Goal: Task Accomplishment & Management: Manage account settings

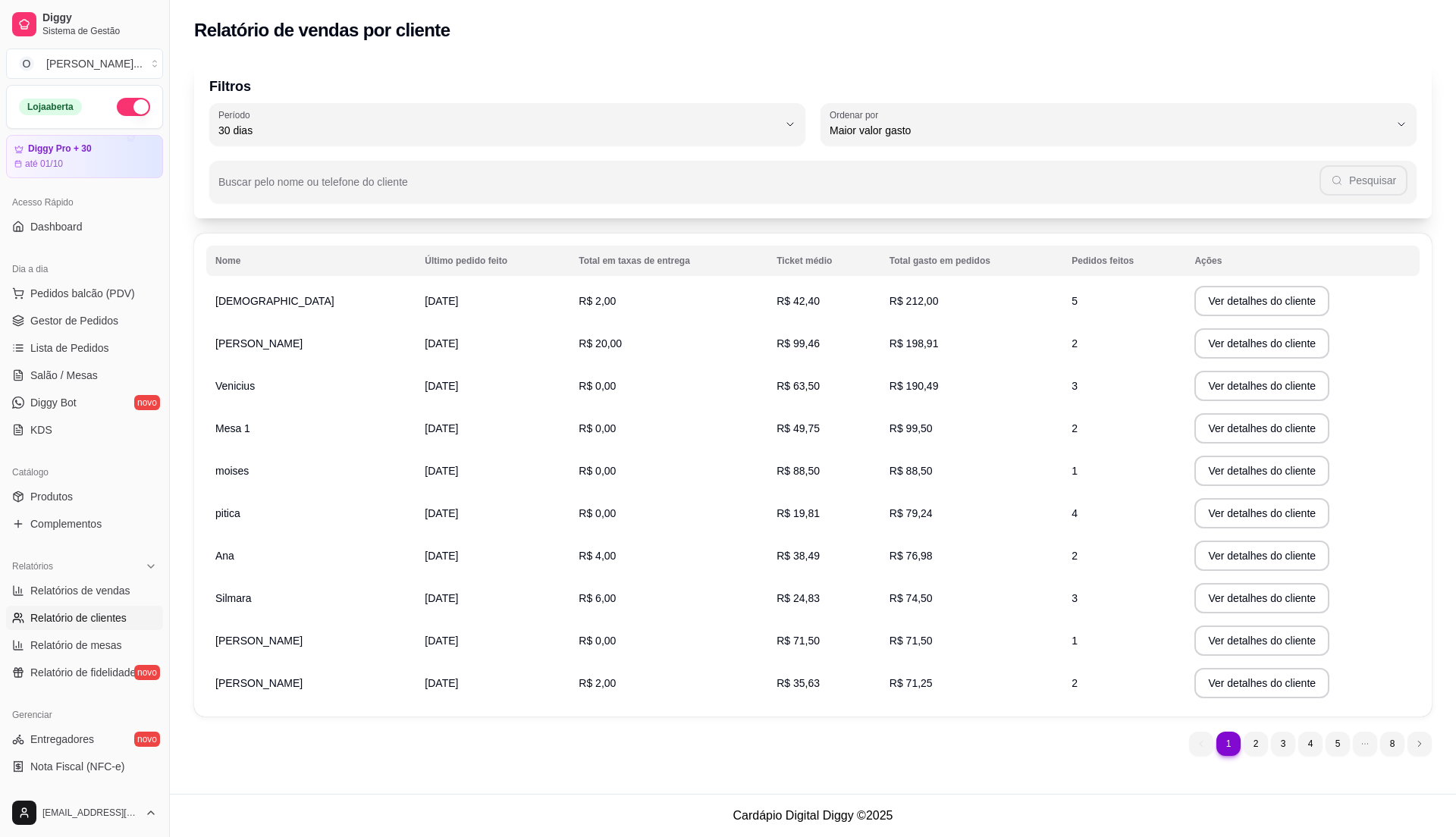
select select "30"
select select "HIGHEST_TOTAL_SPENT_WITH_ORDERS"
click at [86, 314] on span "Gestor de Pedidos" at bounding box center [75, 320] width 88 height 15
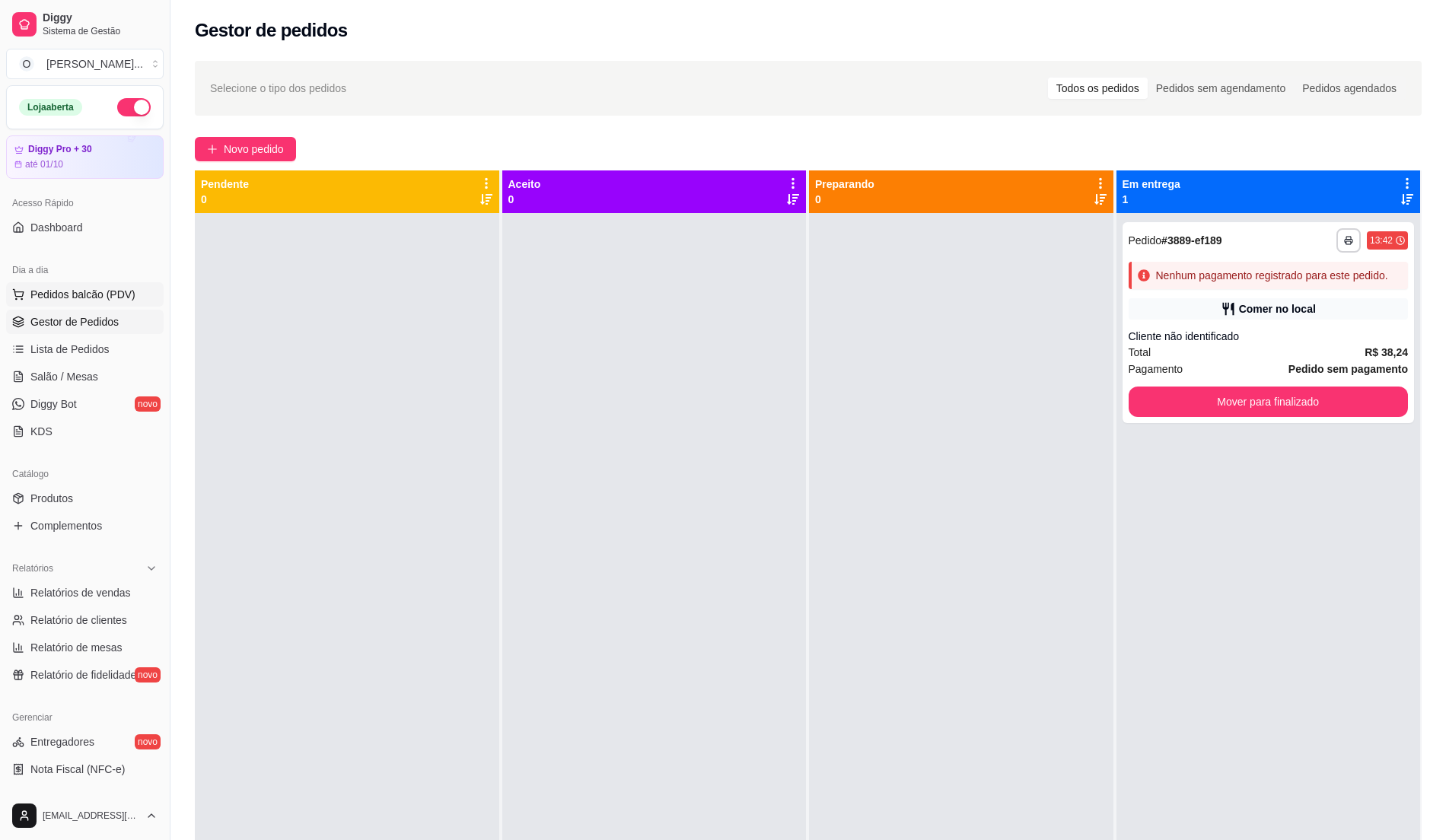
click at [117, 299] on span "Pedidos balcão (PDV)" at bounding box center [83, 293] width 105 height 15
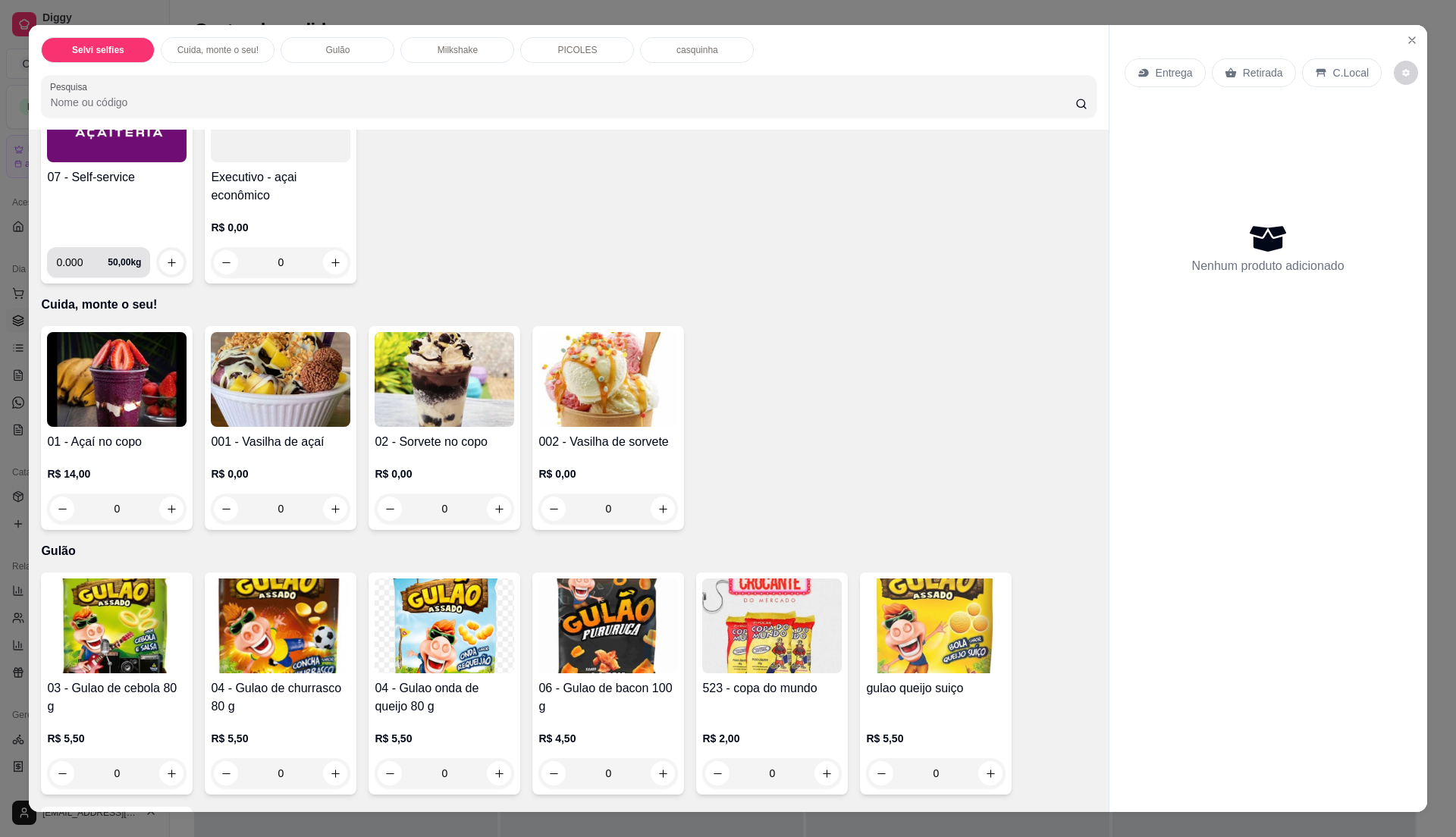
scroll to position [303, 0]
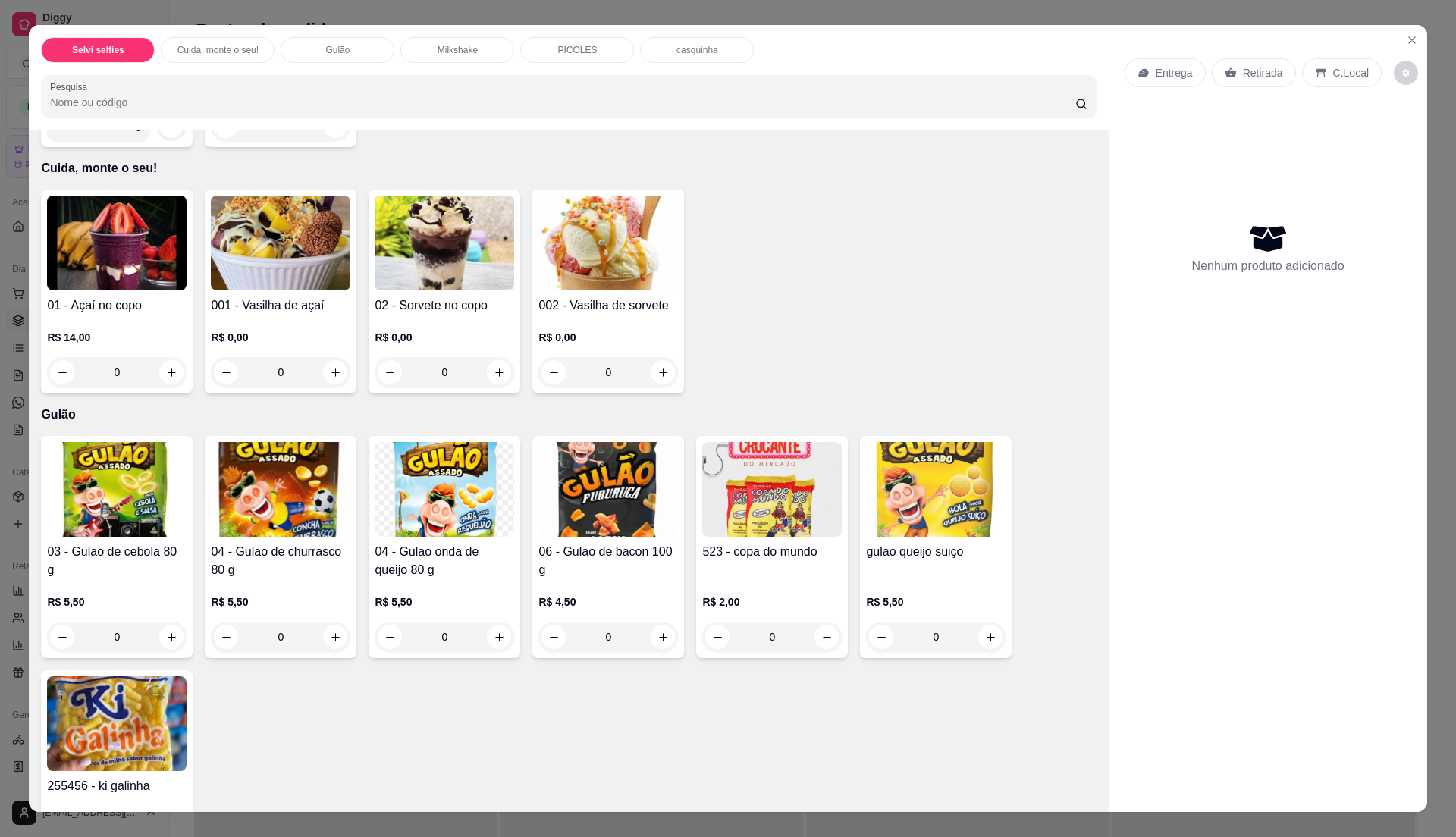
click at [865, 234] on div "01 - Açaí no copo R$ 14,00 0 001 - Vasilha de açaí R$ 0,00 0 02 - Sorvete no co…" at bounding box center [568, 291] width 1055 height 204
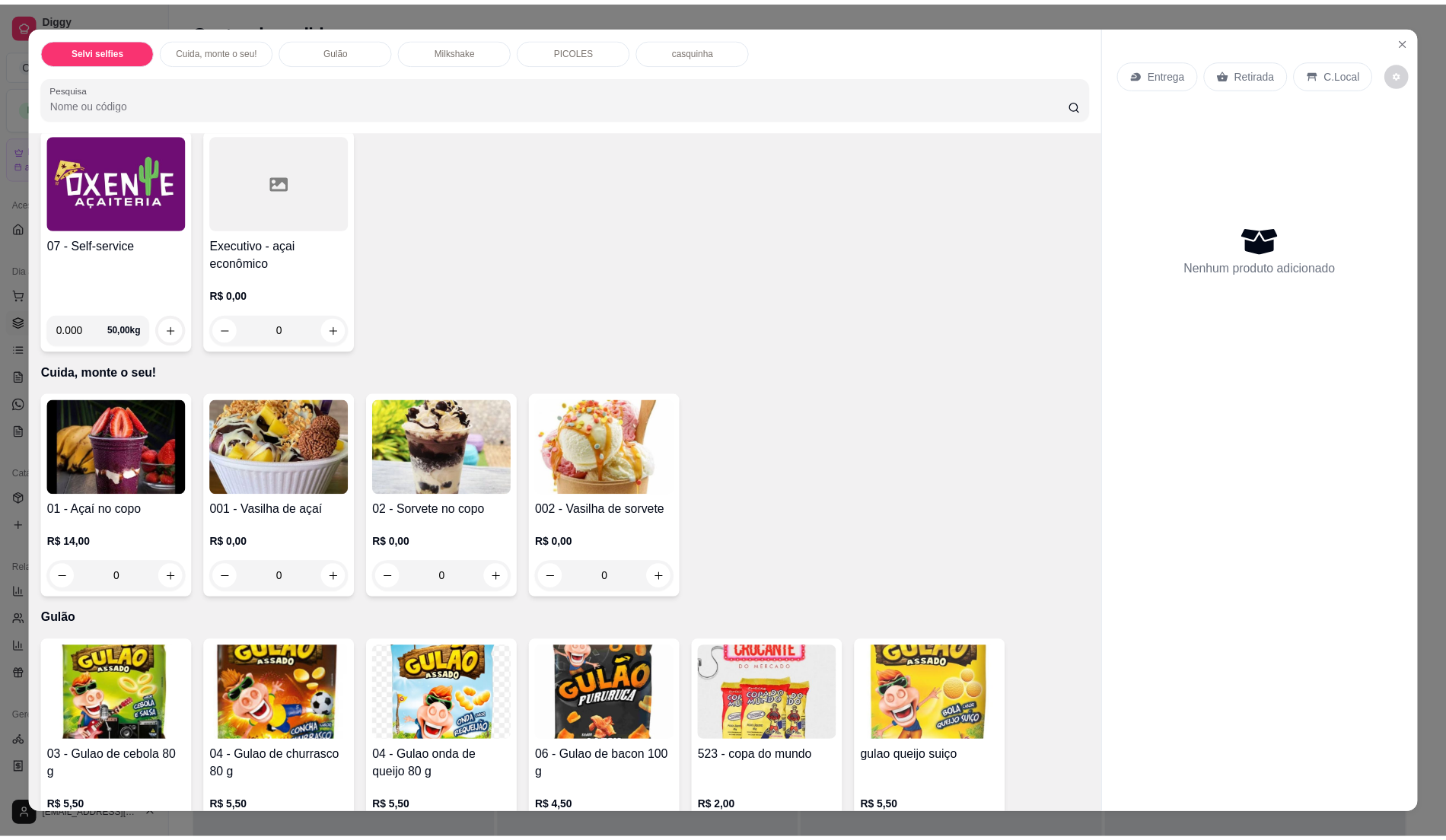
scroll to position [0, 0]
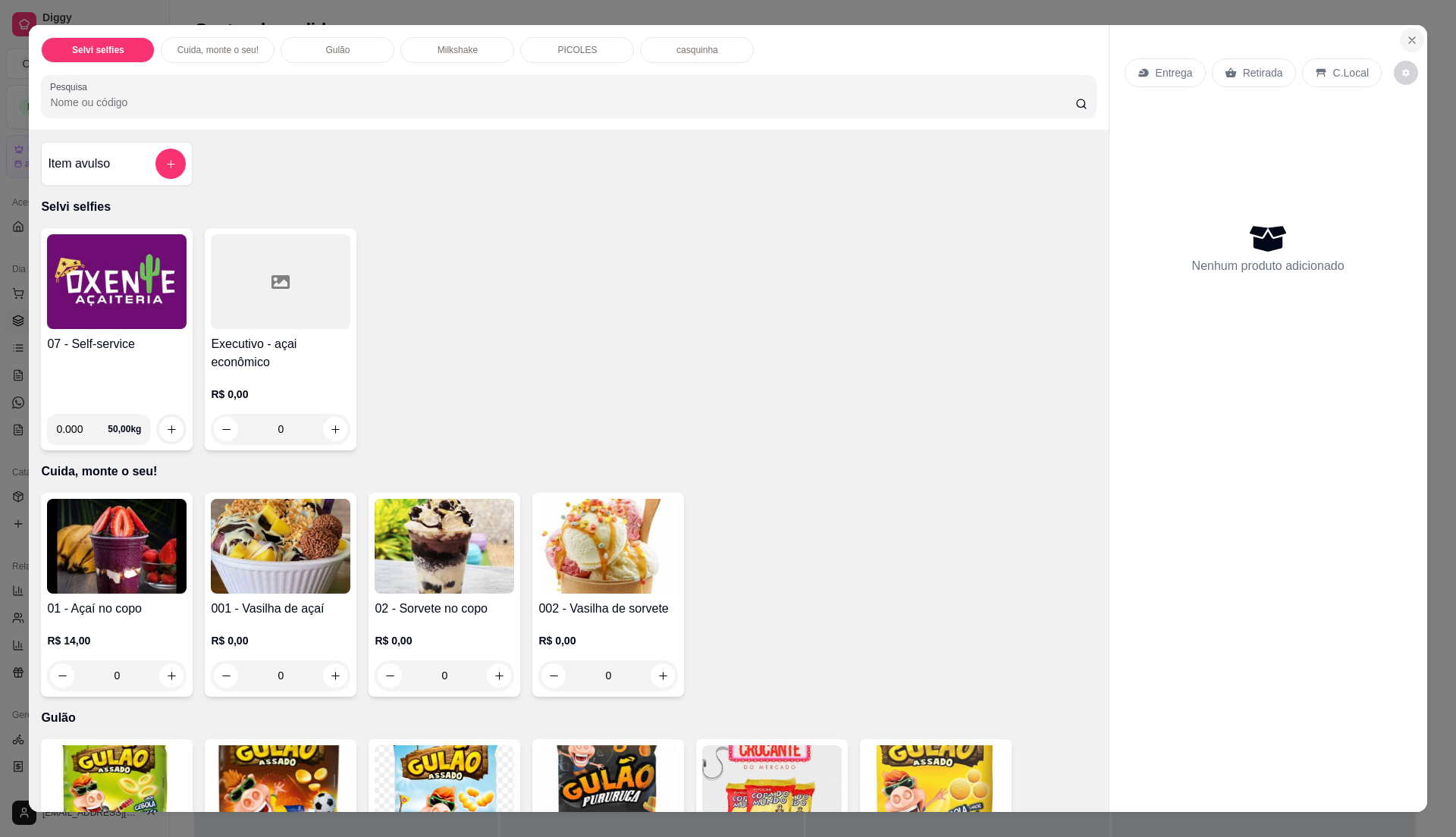
click at [1415, 41] on button "Close" at bounding box center [1412, 40] width 25 height 25
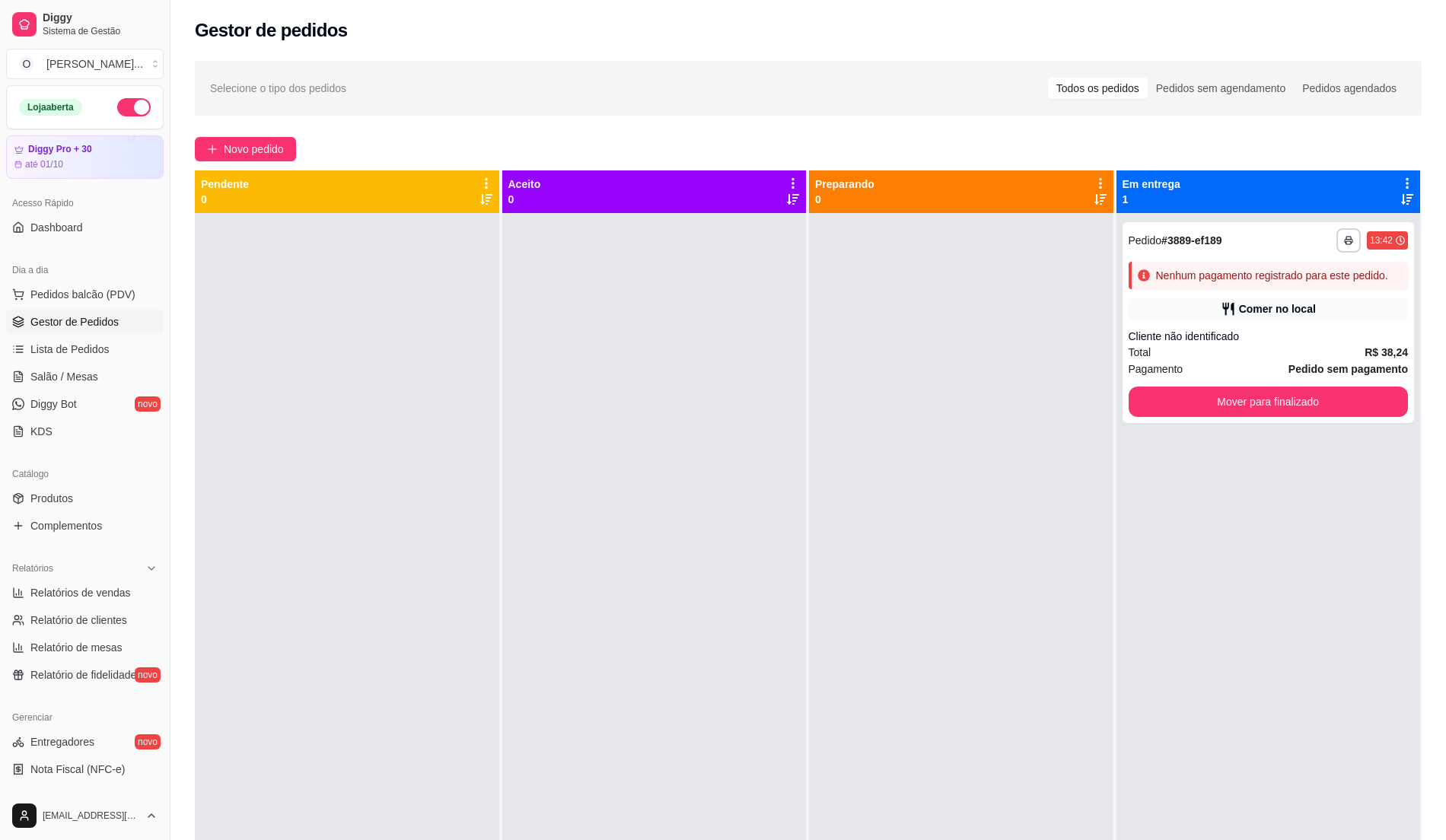
drag, startPoint x: 201, startPoint y: 575, endPoint x: 215, endPoint y: 573, distance: 14.1
drag, startPoint x: 215, startPoint y: 573, endPoint x: 1236, endPoint y: 306, distance: 1055.3
click at [1239, 306] on div "Comer no local" at bounding box center [1278, 308] width 77 height 15
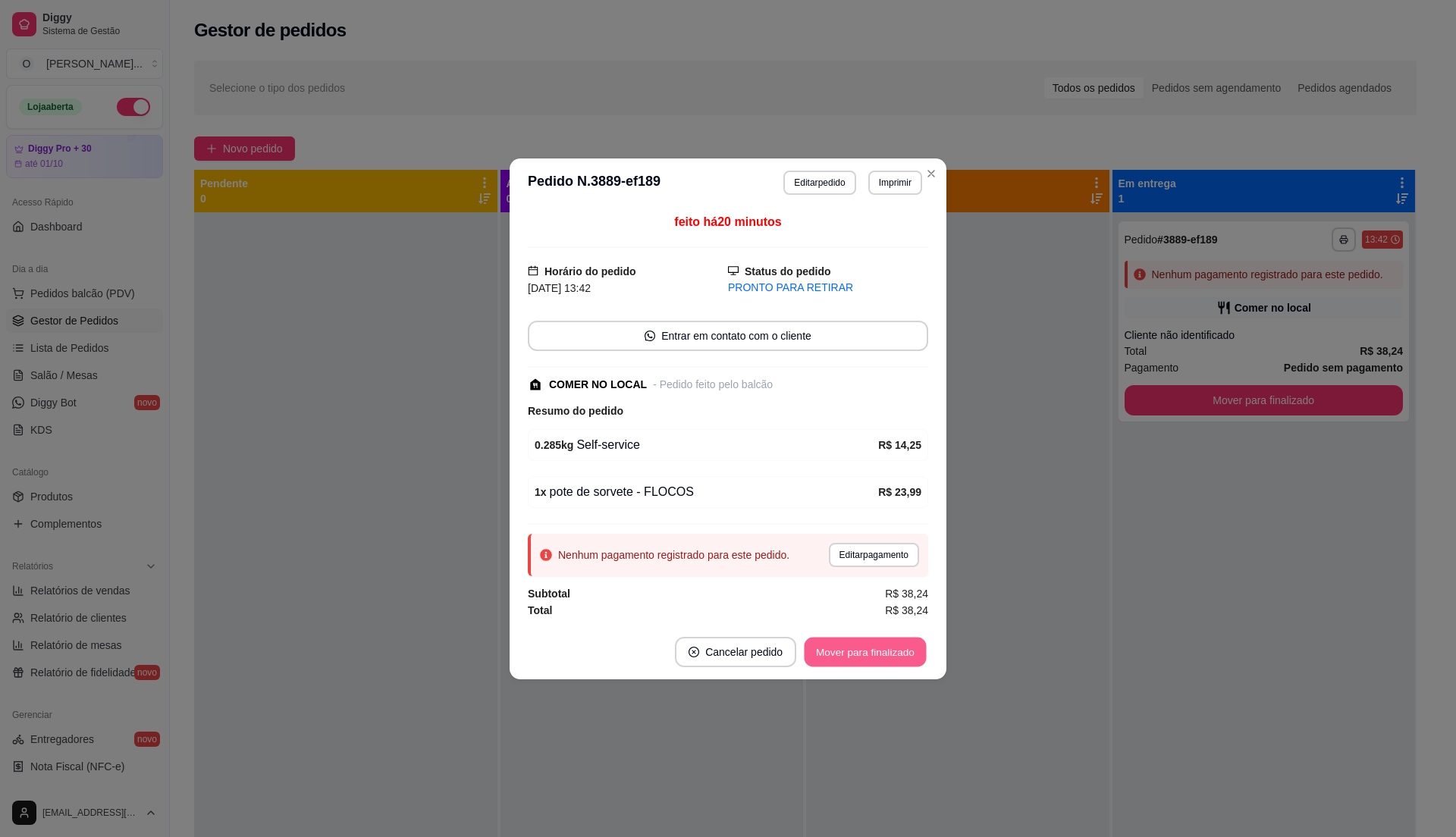
click at [886, 643] on button "Mover para finalizado" at bounding box center [866, 652] width 122 height 29
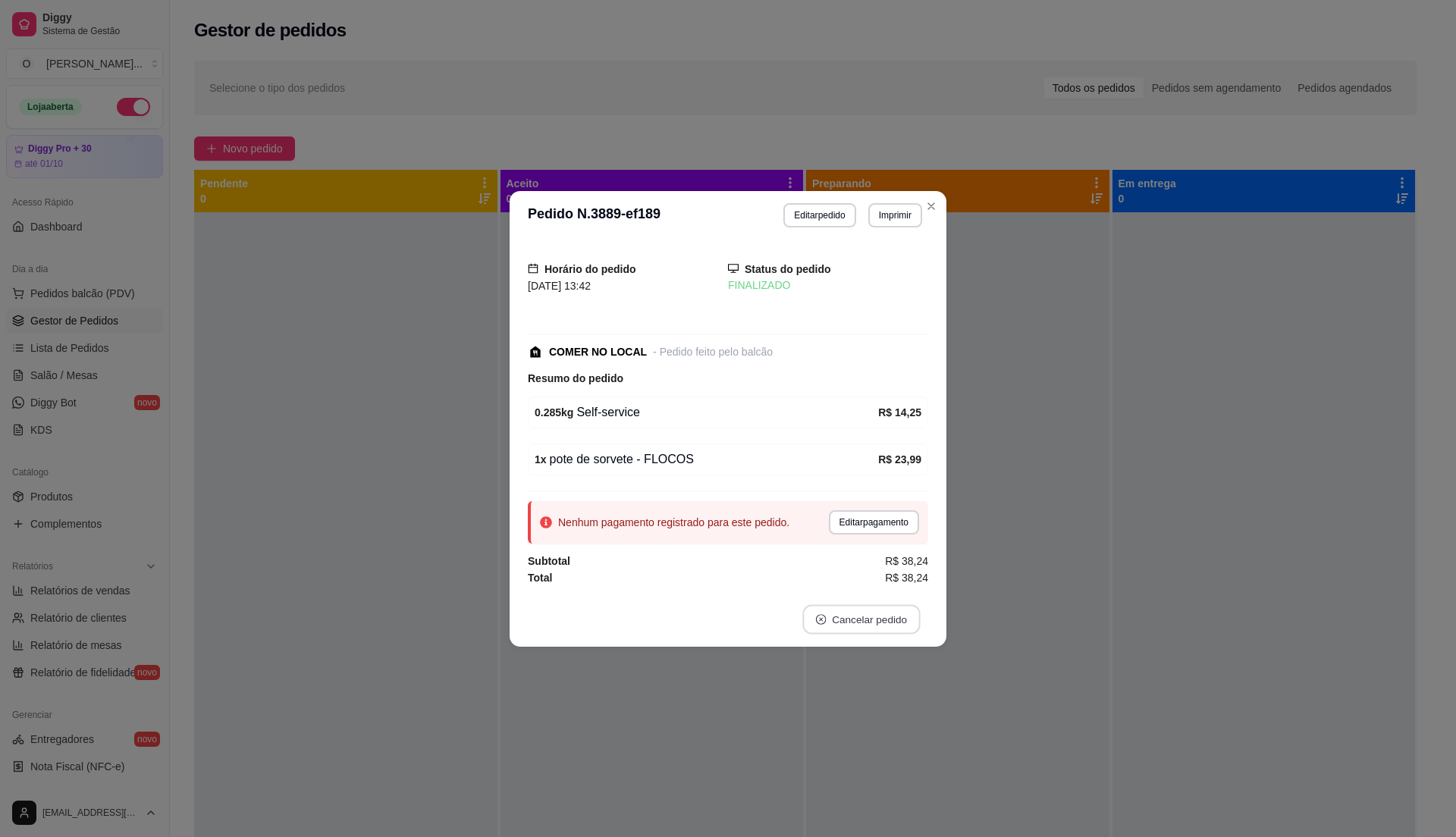
click at [880, 618] on button "Cancelar pedido" at bounding box center [861, 619] width 118 height 29
click at [792, 207] on button "Editar pedido" at bounding box center [819, 215] width 72 height 25
click at [838, 209] on button "Editar pedido" at bounding box center [821, 215] width 71 height 24
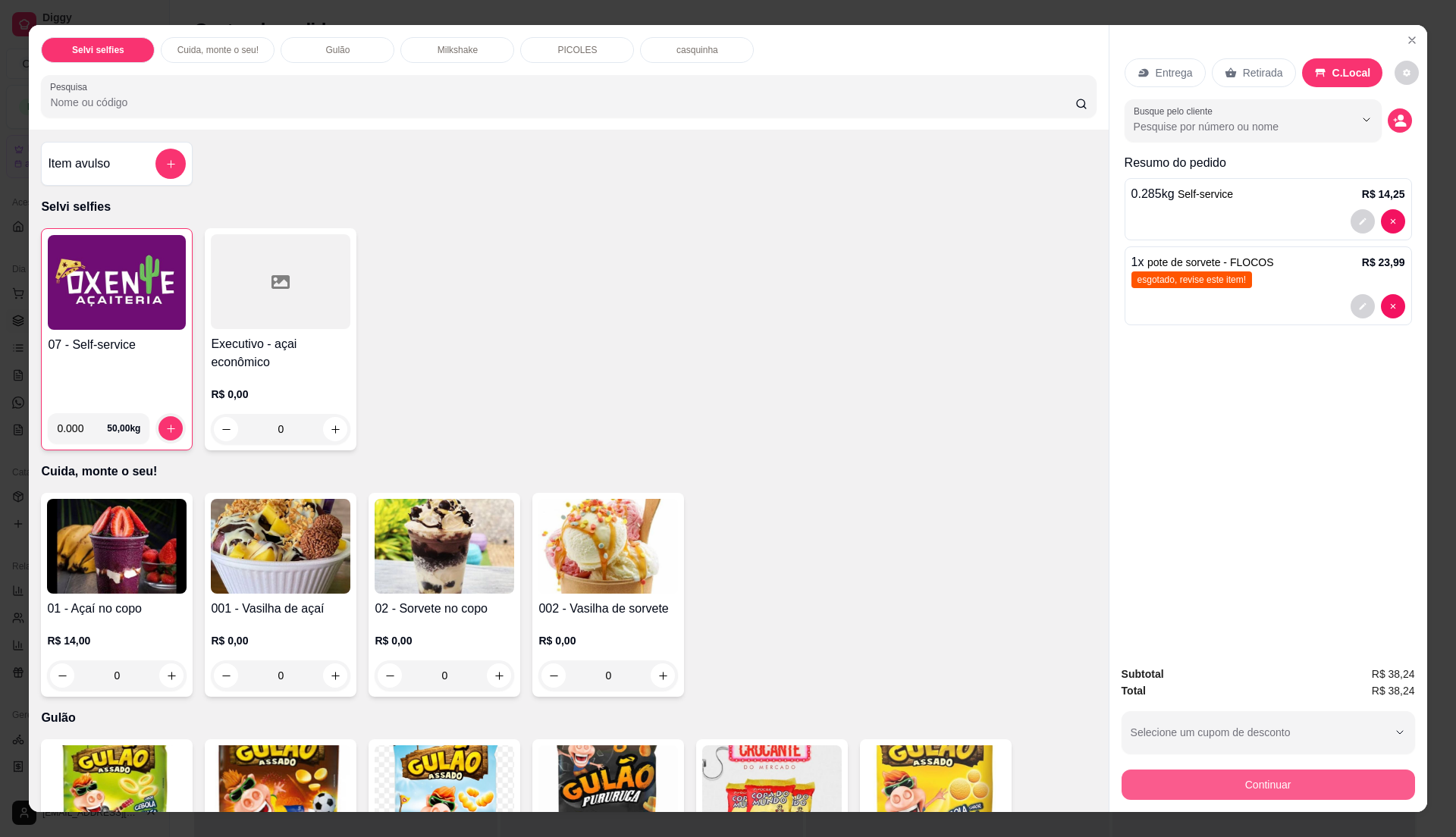
click at [1199, 777] on button "Continuar" at bounding box center [1268, 784] width 294 height 30
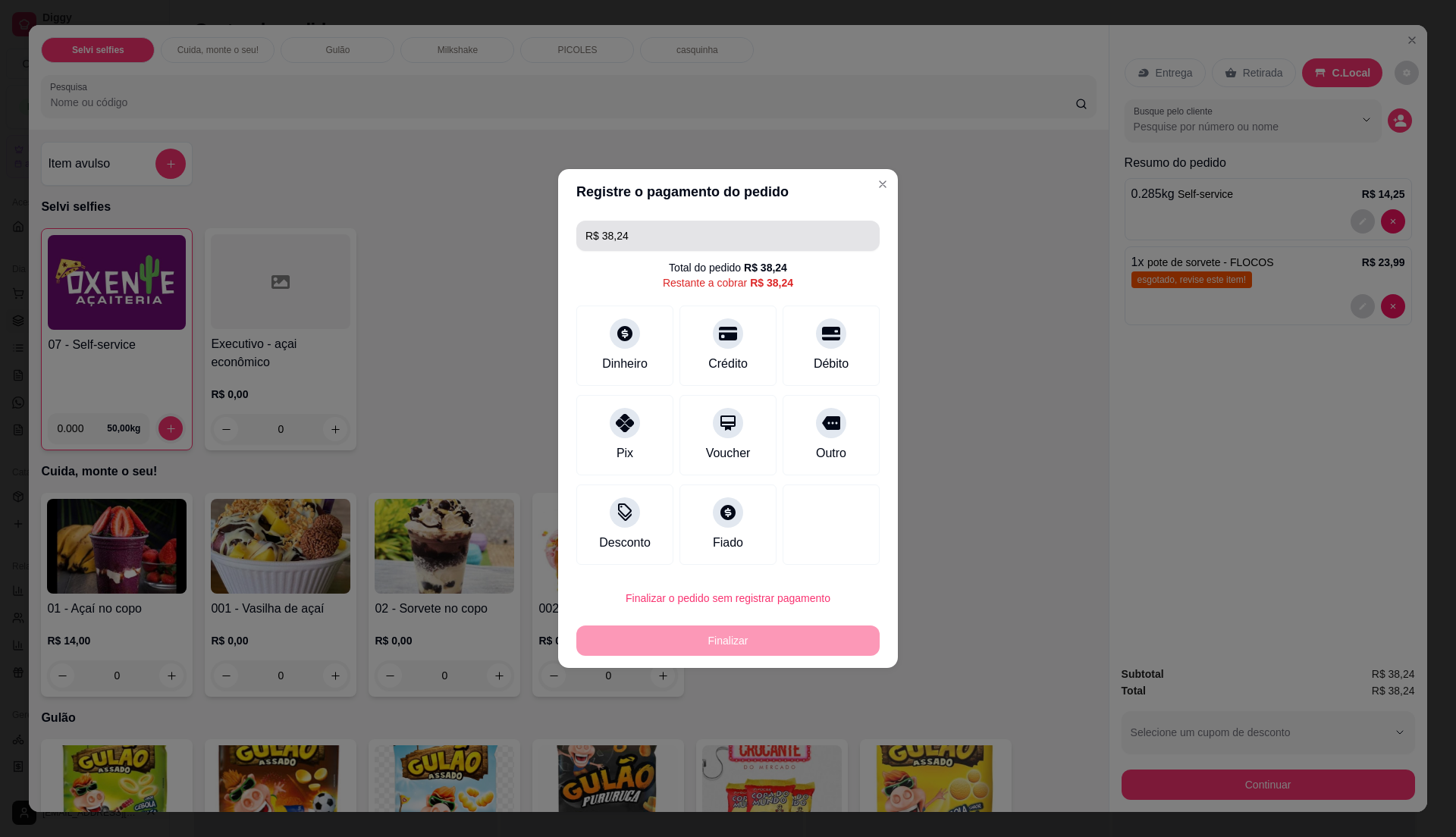
click at [674, 235] on input "R$ 38,24" at bounding box center [728, 235] width 285 height 30
click at [620, 425] on icon at bounding box center [625, 418] width 20 height 20
type input "R$ 30,24"
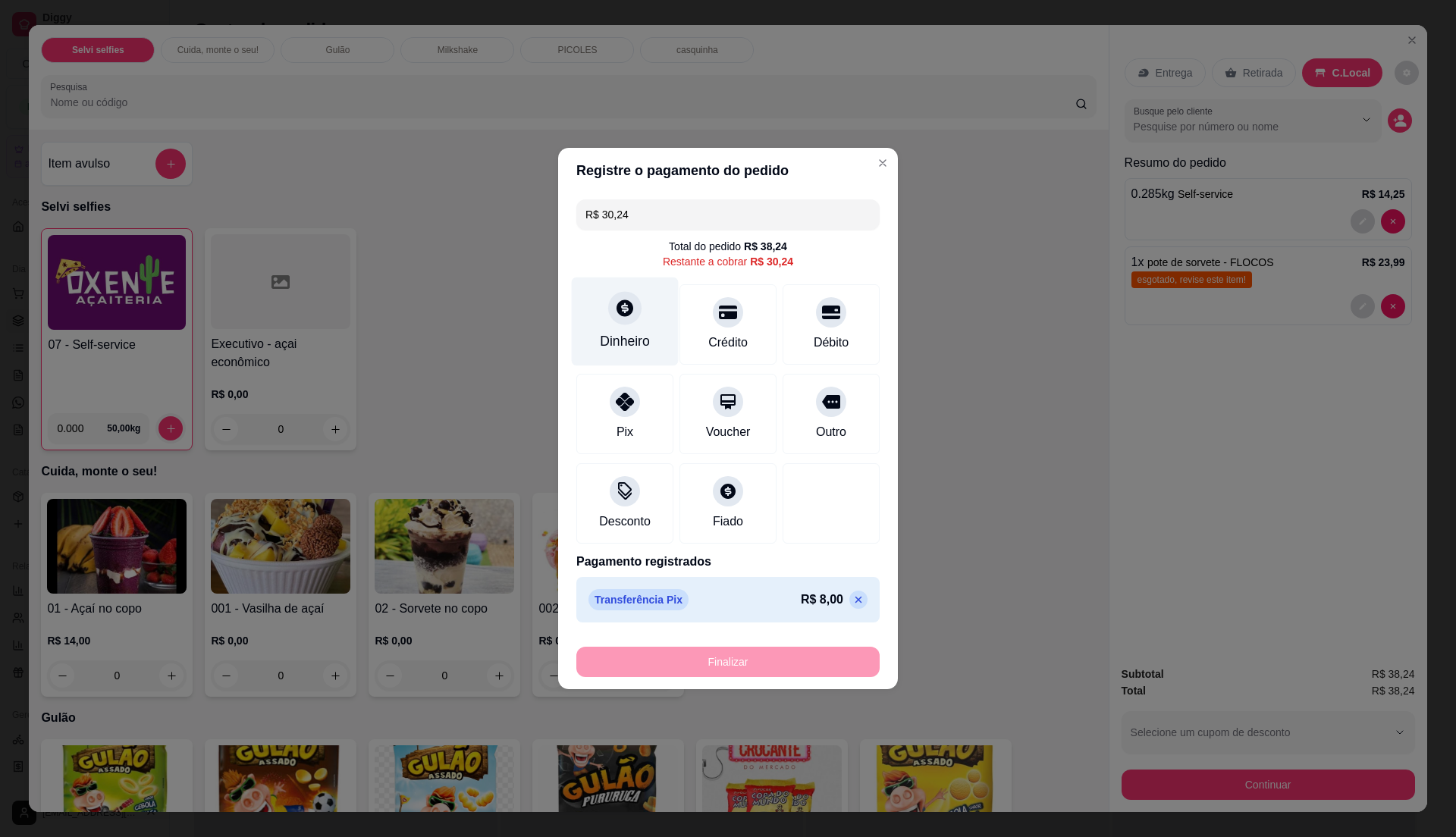
click at [634, 349] on div "Dinheiro" at bounding box center [624, 341] width 50 height 20
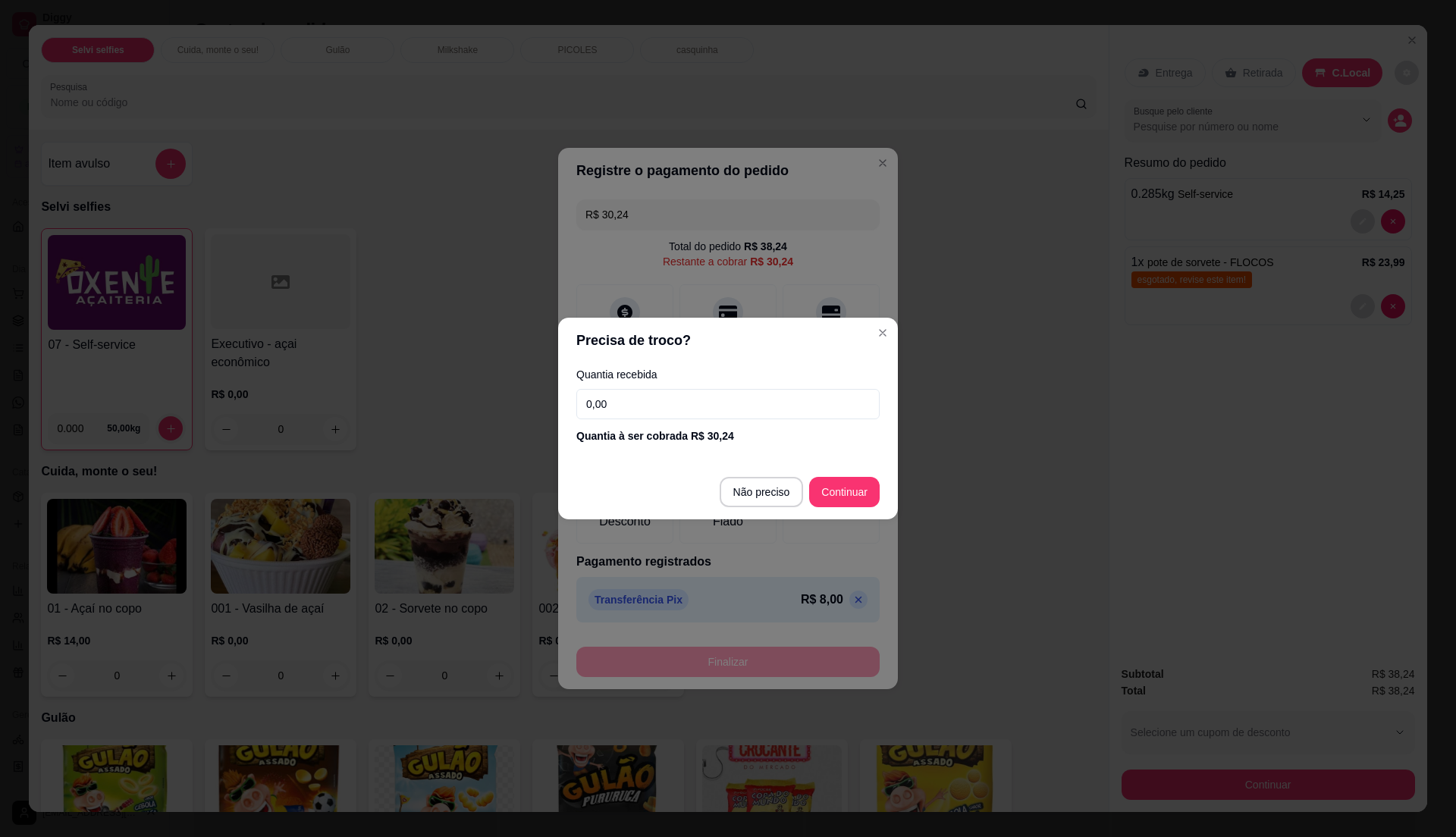
click at [675, 403] on input "0,00" at bounding box center [728, 403] width 303 height 30
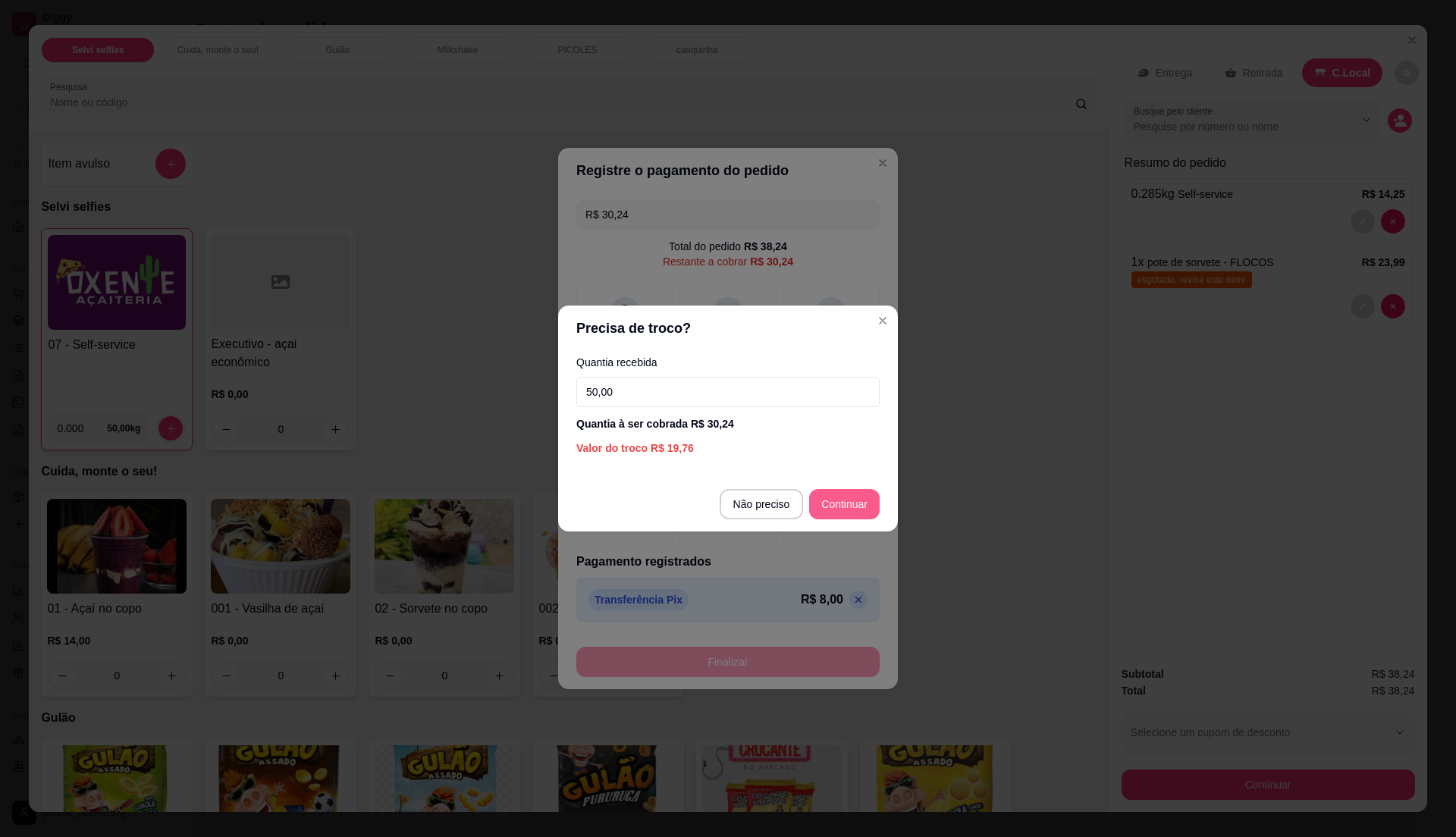
type input "50,00"
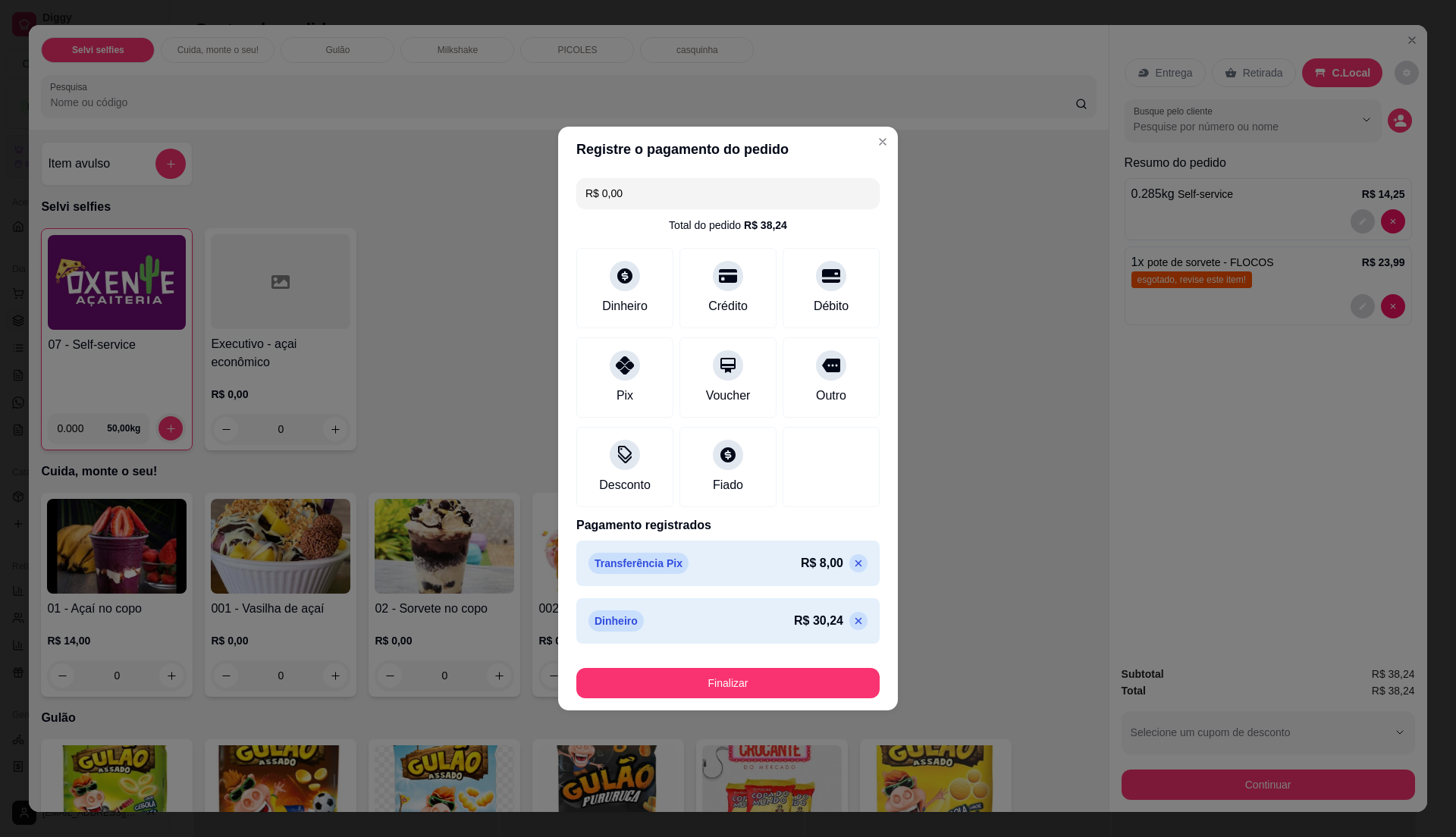
click at [849, 565] on p at bounding box center [858, 563] width 19 height 19
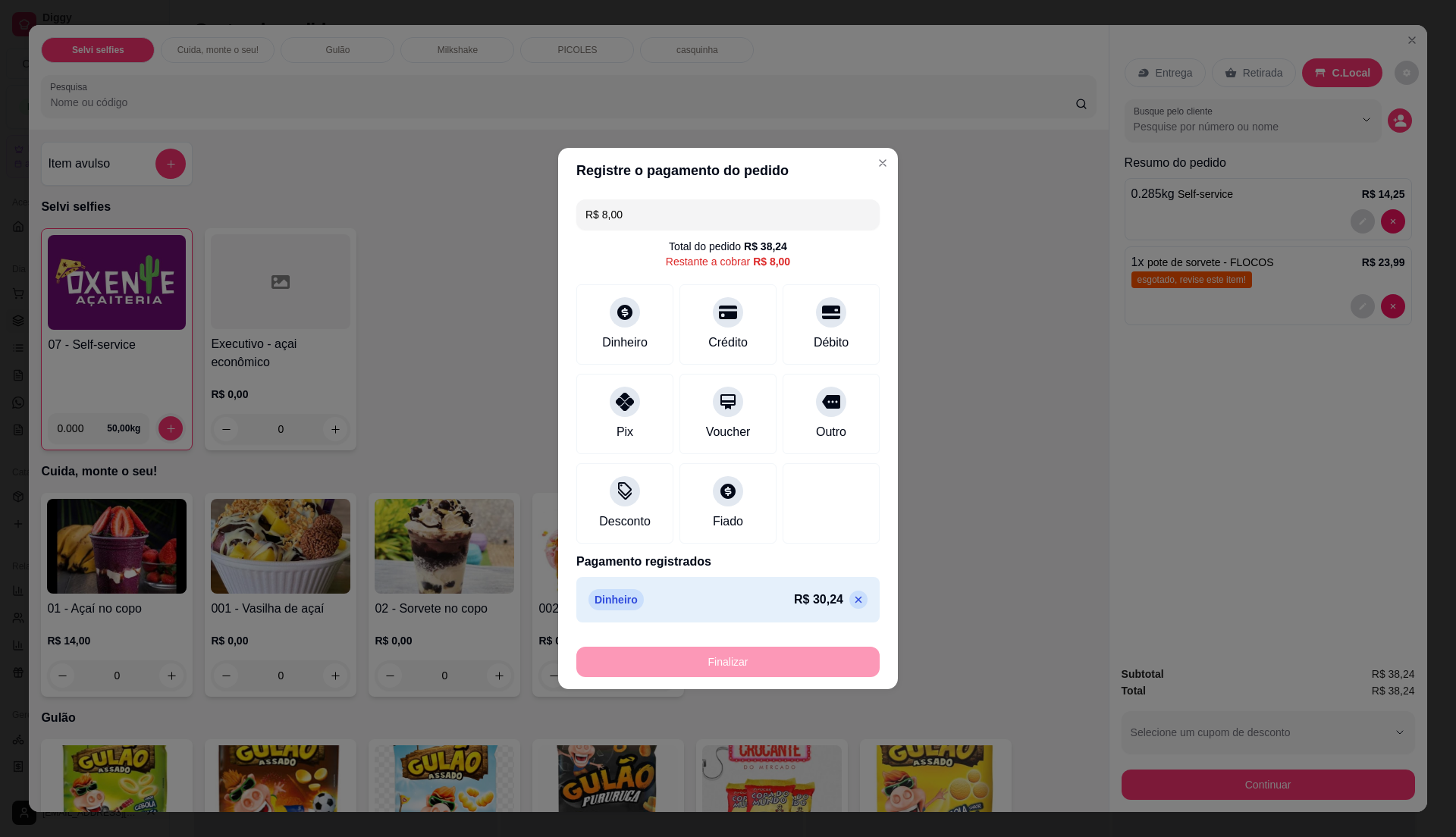
click at [855, 599] on icon at bounding box center [858, 600] width 7 height 7
type input "R$ 38,24"
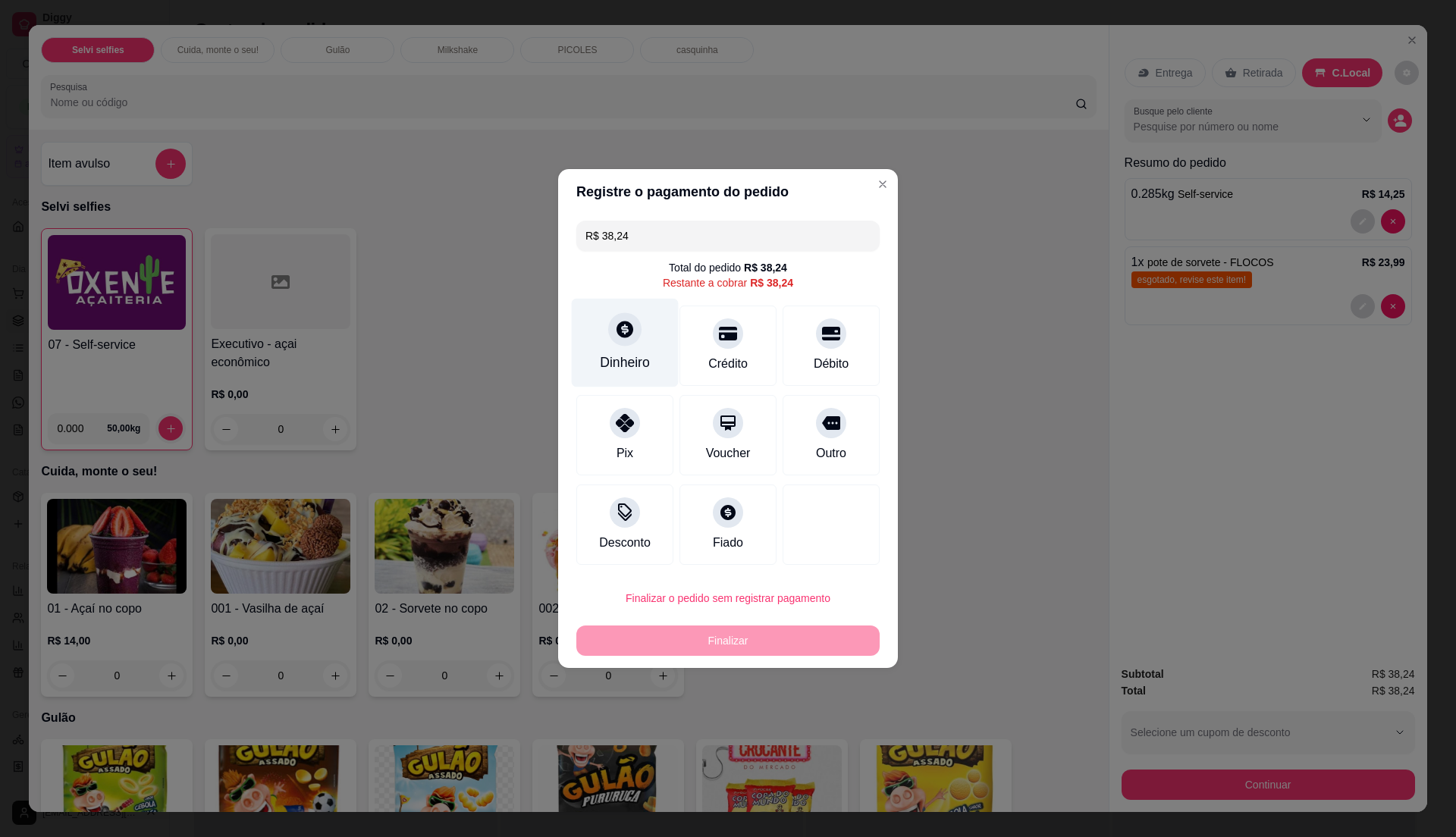
click at [615, 355] on div "Dinheiro" at bounding box center [624, 362] width 50 height 20
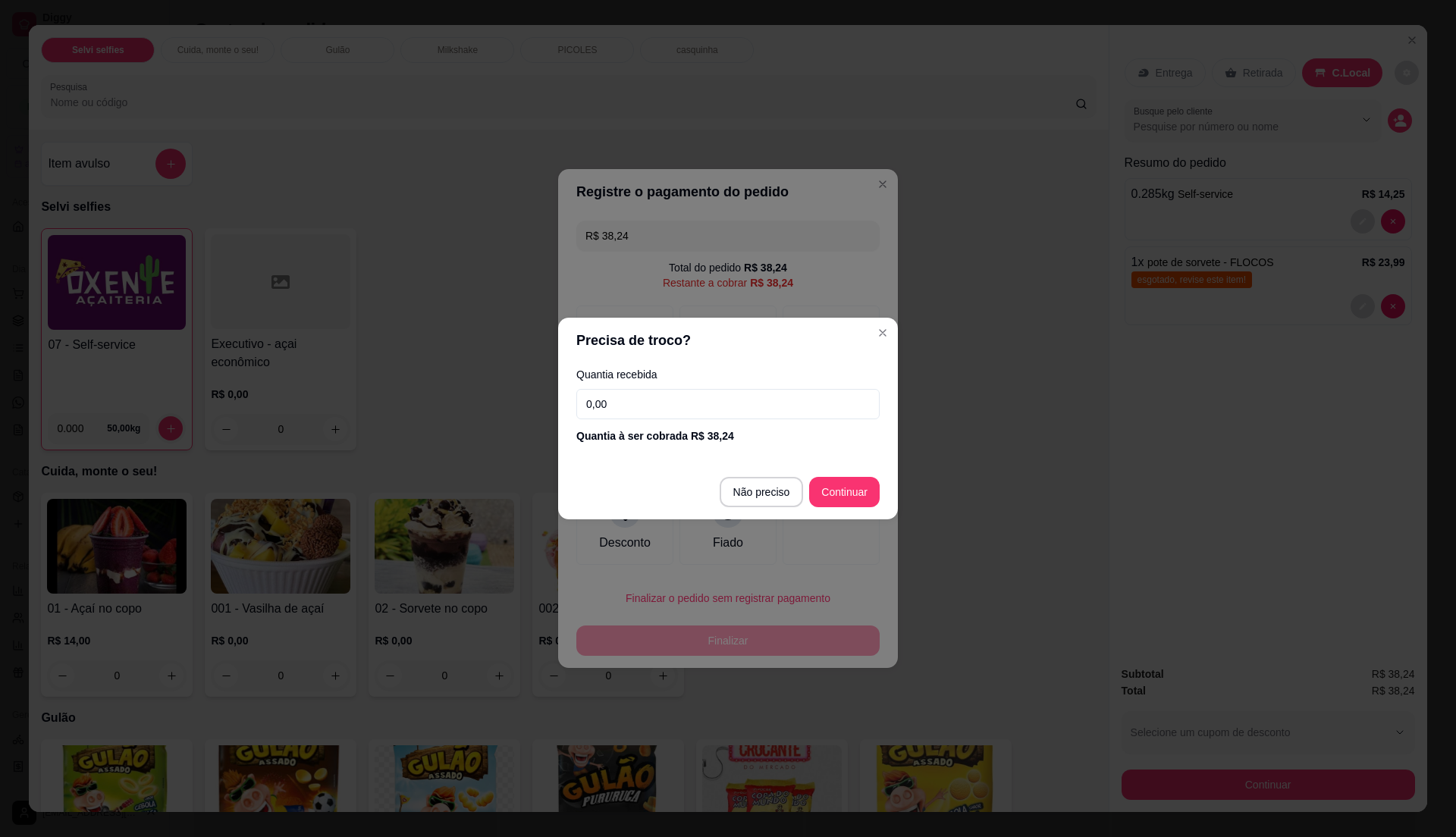
click at [685, 392] on input "0,00" at bounding box center [728, 403] width 303 height 30
type input "0,00"
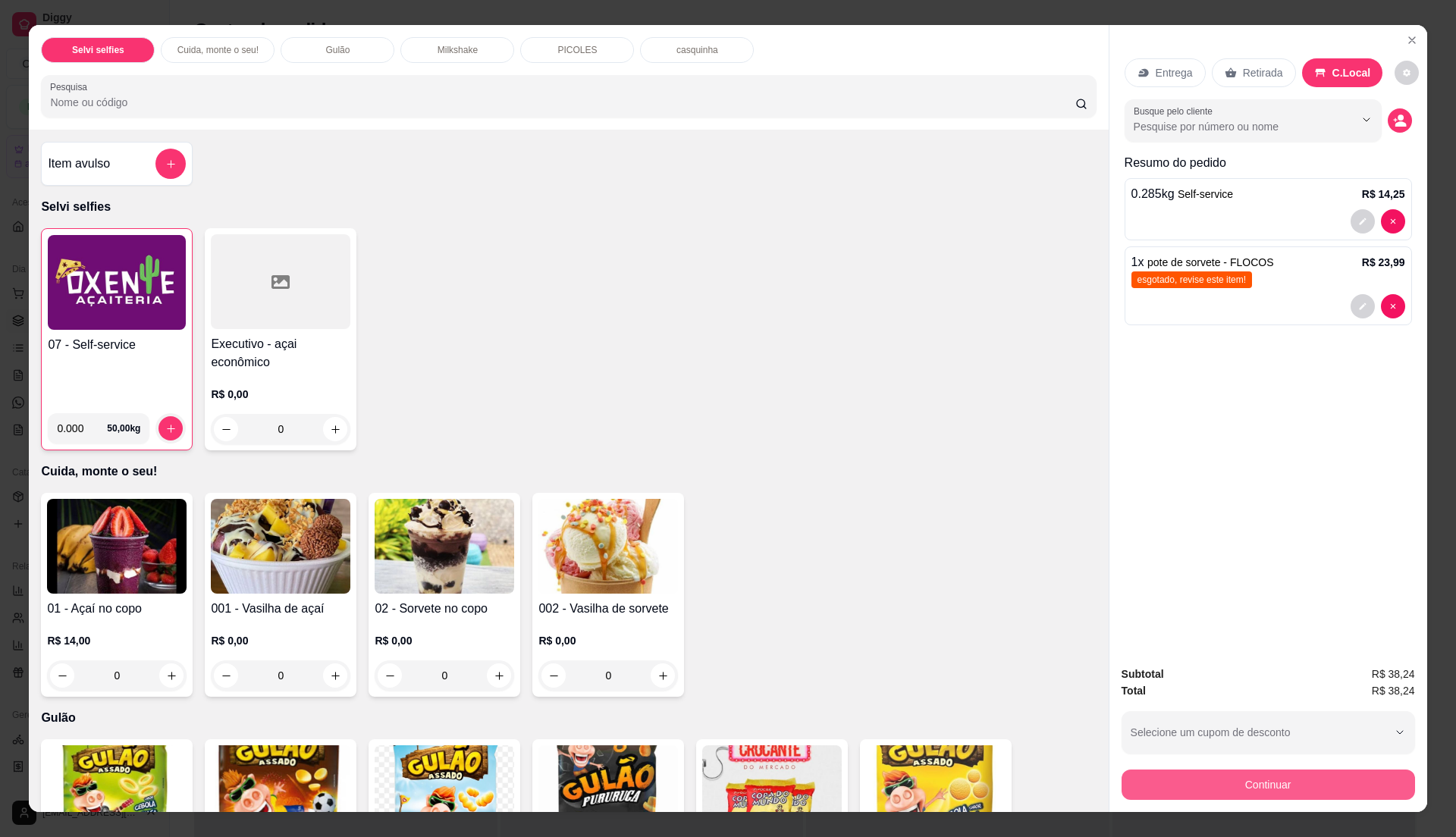
click at [1250, 774] on button "Continuar" at bounding box center [1268, 784] width 294 height 30
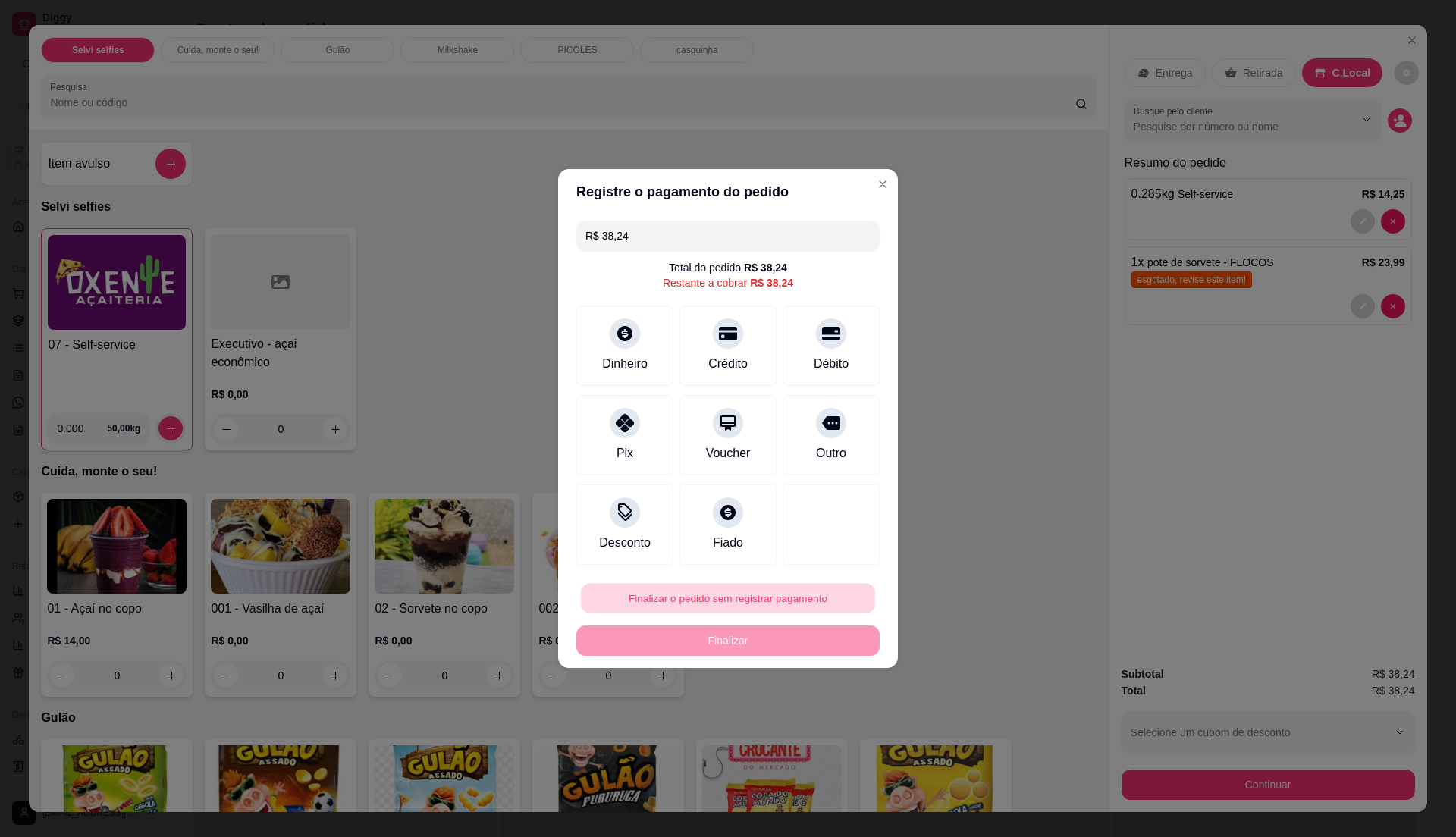
click at [759, 595] on button "Finalizar o pedido sem registrar pagamento" at bounding box center [728, 599] width 295 height 29
click at [819, 728] on button "Confirmar" at bounding box center [823, 723] width 56 height 24
type input "0"
type input "R$ 0,00"
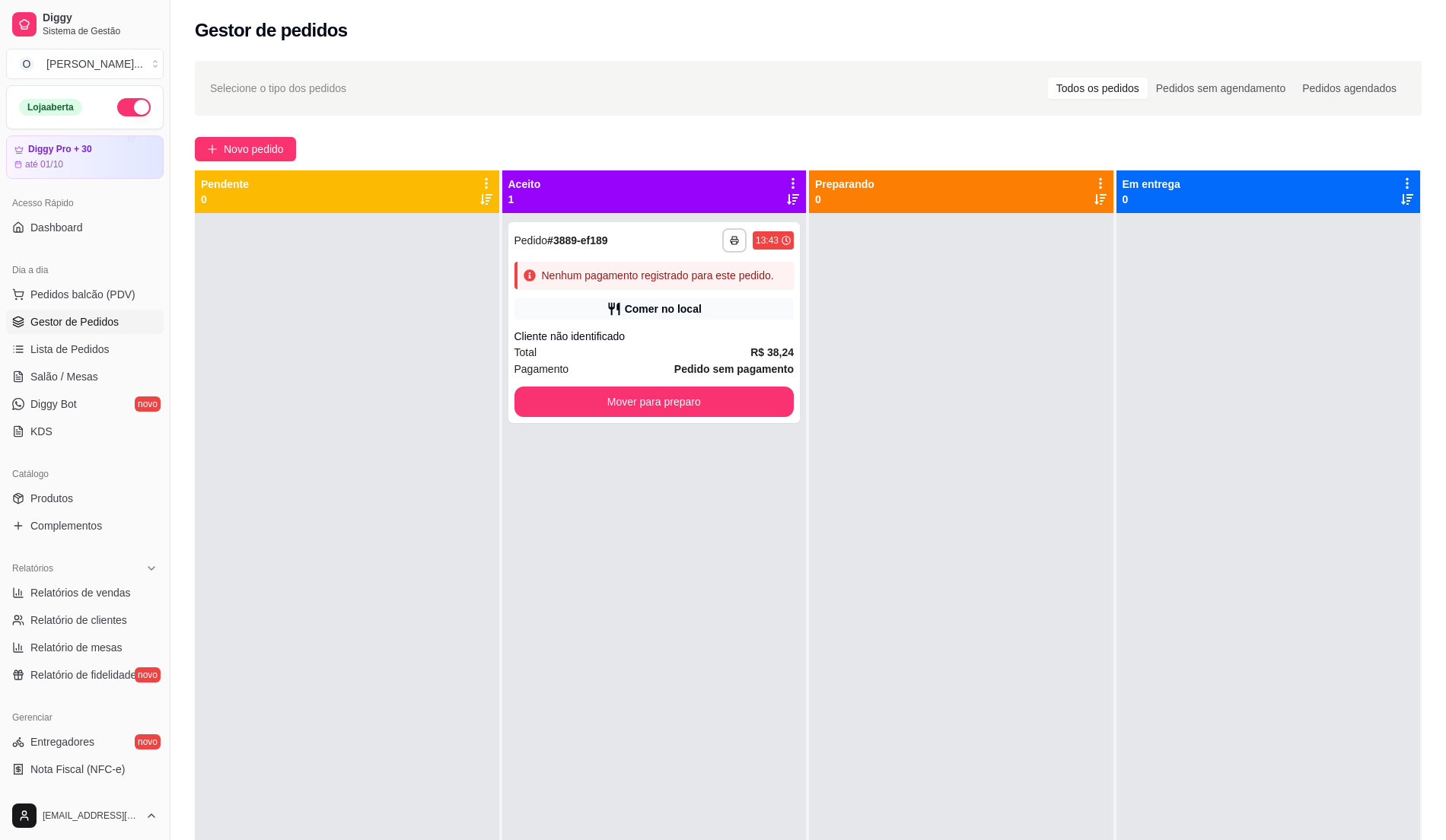
click at [107, 323] on span "Gestor de Pedidos" at bounding box center [75, 321] width 89 height 15
click at [113, 356] on link "Lista de Pedidos" at bounding box center [85, 349] width 158 height 25
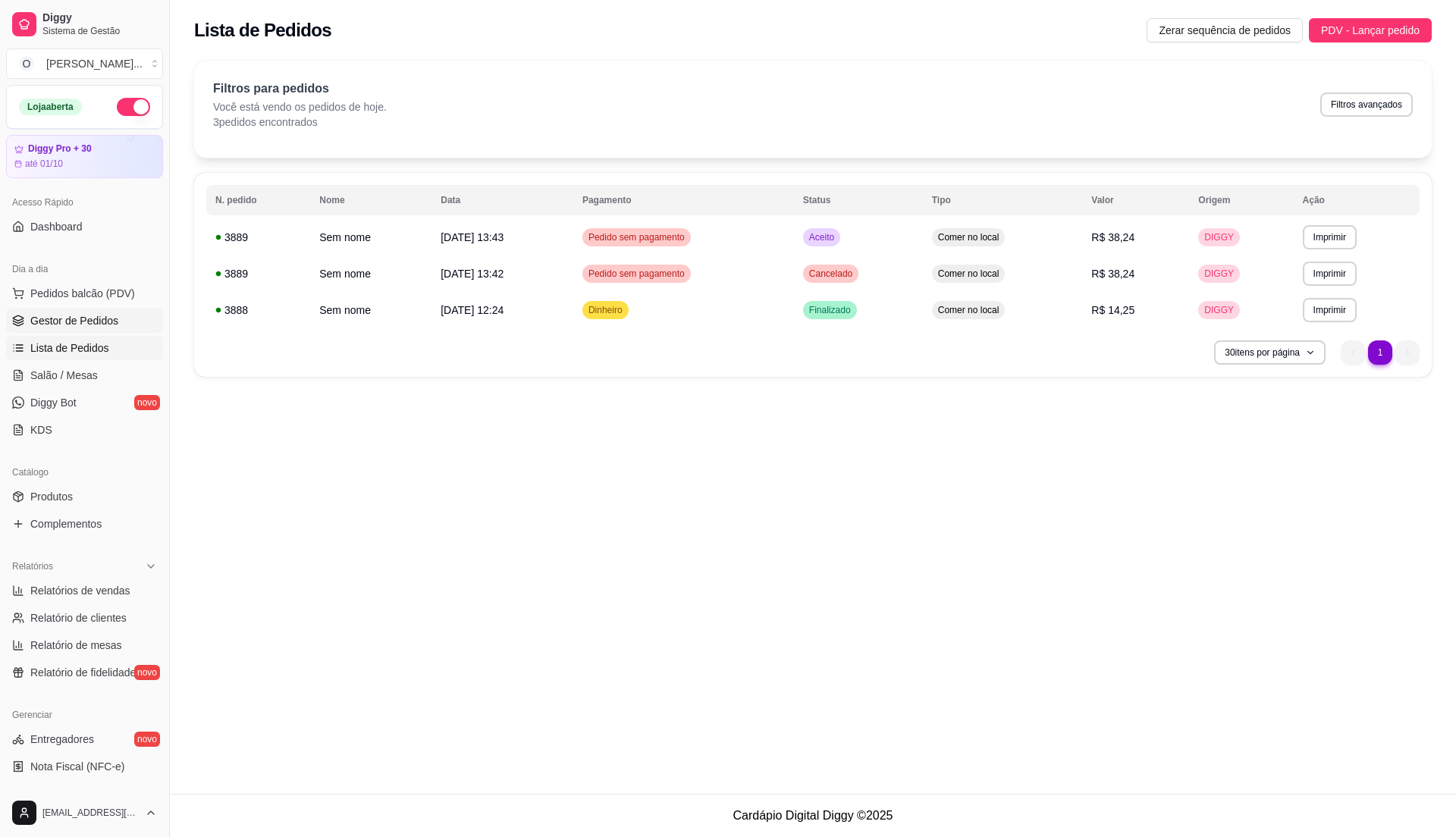
click at [98, 322] on span "Gestor de Pedidos" at bounding box center [75, 320] width 88 height 15
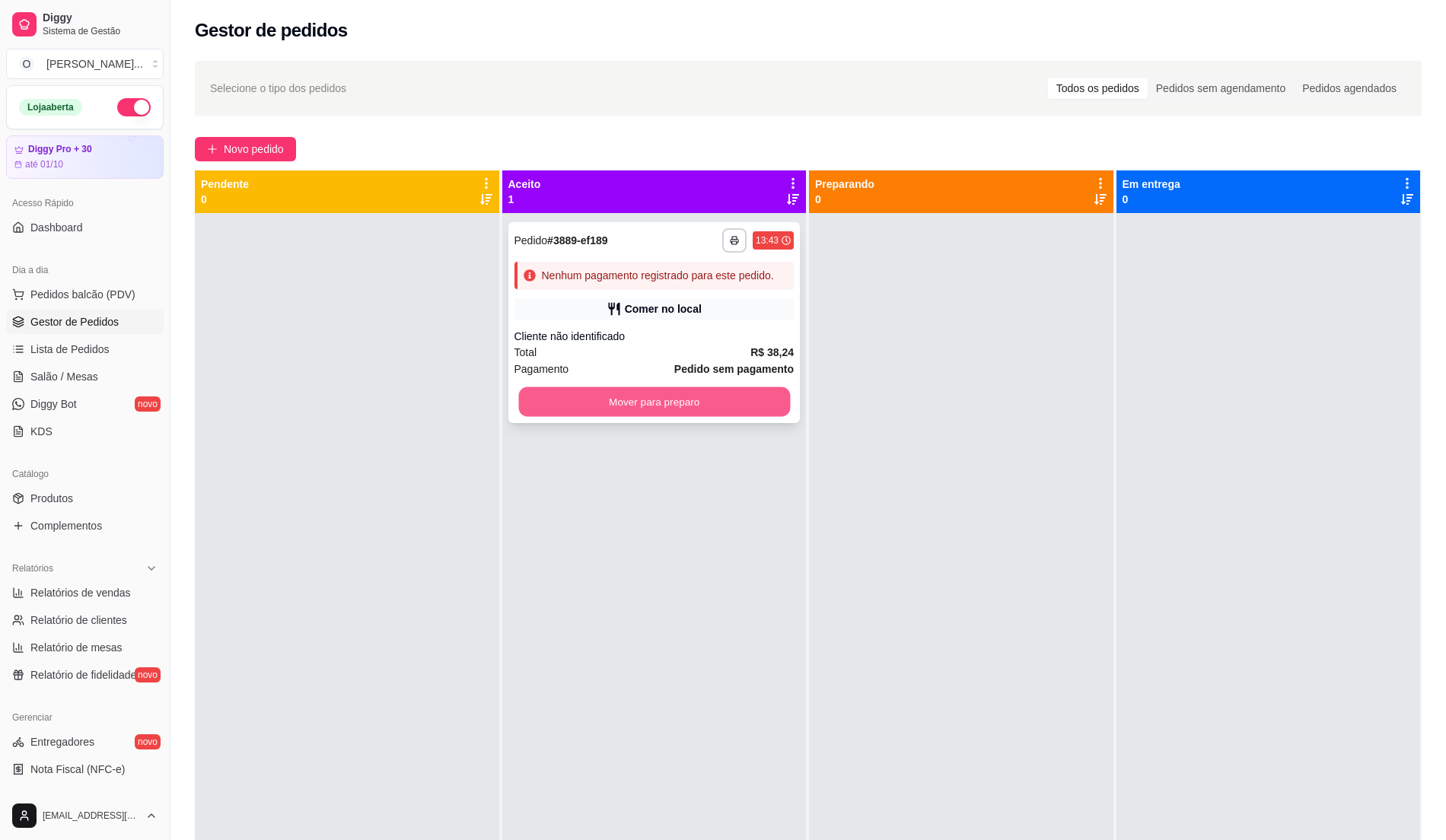
click at [677, 403] on button "Mover para preparo" at bounding box center [653, 402] width 271 height 30
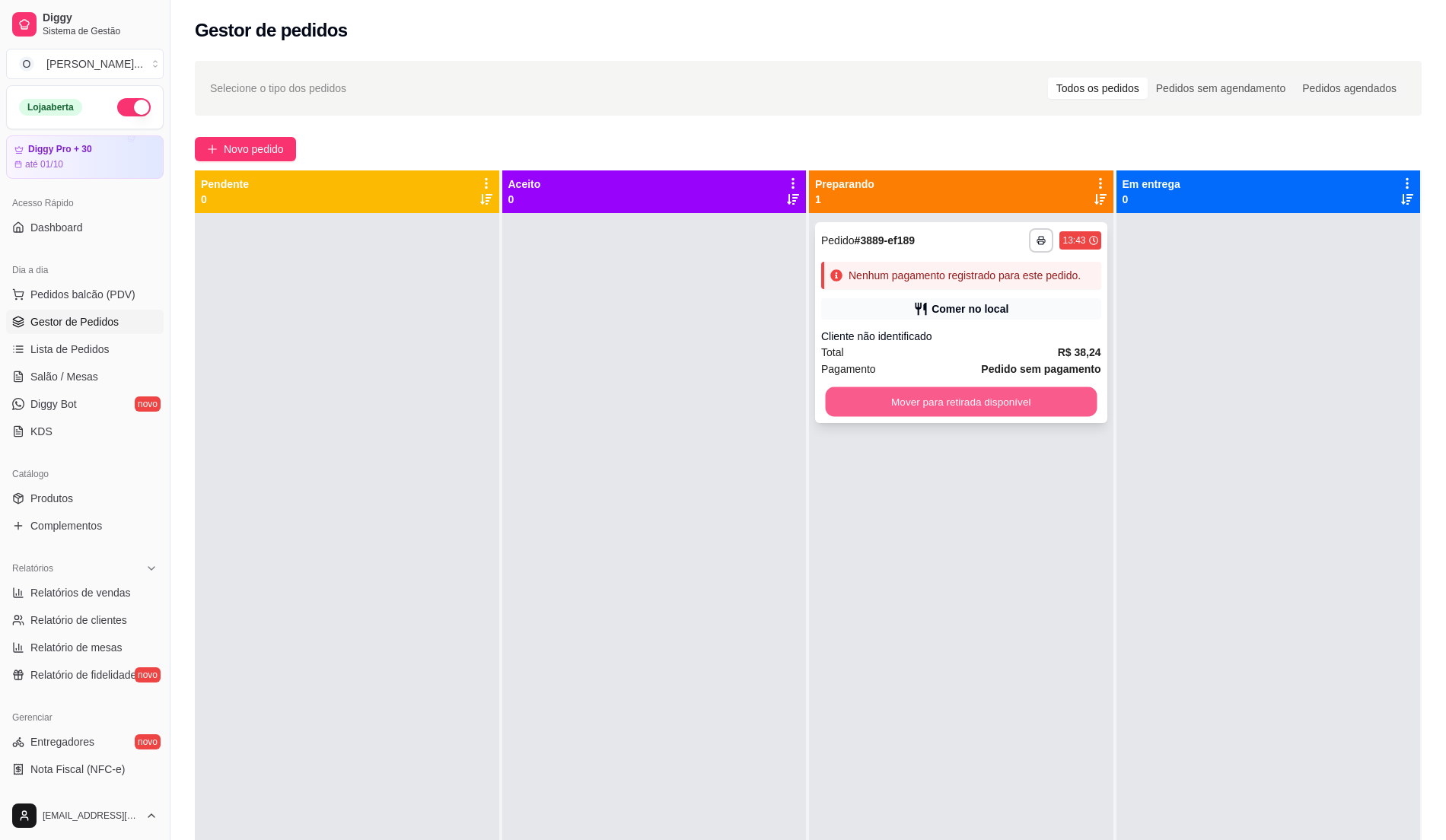
click at [1002, 406] on button "Mover para retirada disponível" at bounding box center [960, 402] width 271 height 30
